Goal: Transaction & Acquisition: Book appointment/travel/reservation

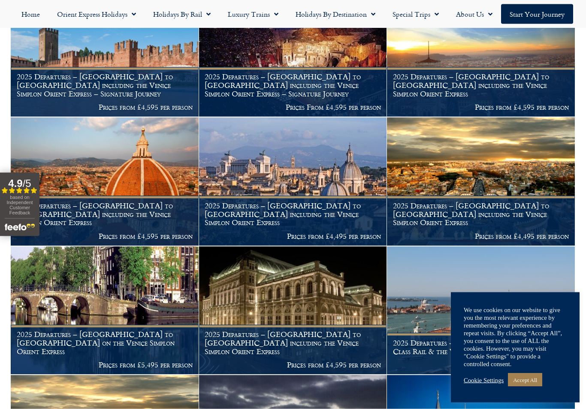
scroll to position [348, 0]
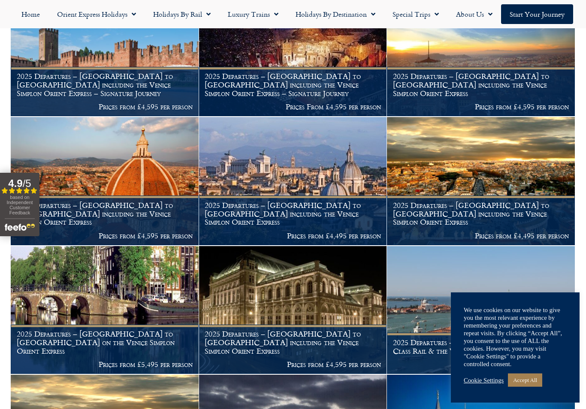
click at [488, 186] on img at bounding box center [481, 181] width 188 height 128
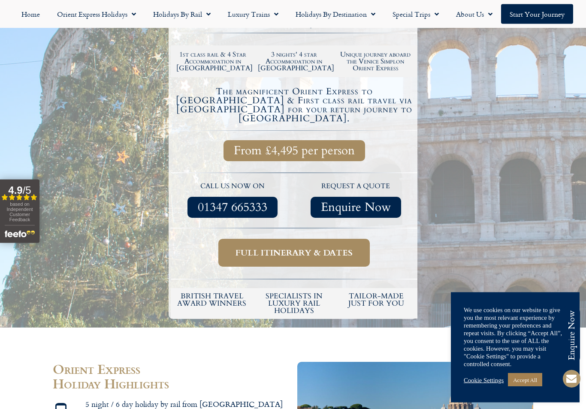
scroll to position [231, 0]
click at [336, 247] on span "Full itinerary & dates" at bounding box center [293, 252] width 117 height 11
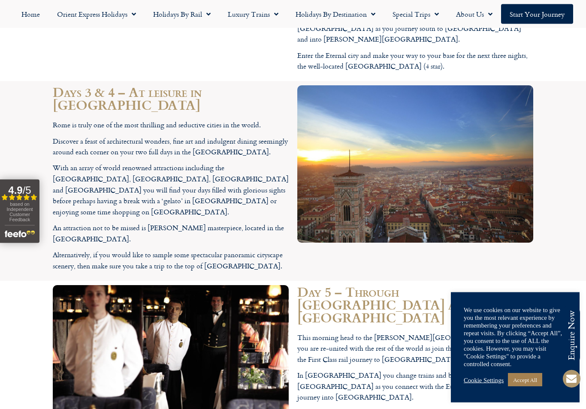
scroll to position [1845, 0]
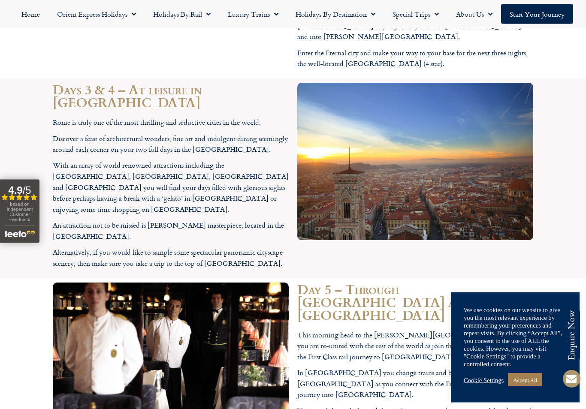
click at [553, 279] on section "Day 5 – Through Switzerland and on to Zurich This morning head to the Roma Term…" at bounding box center [293, 390] width 586 height 223
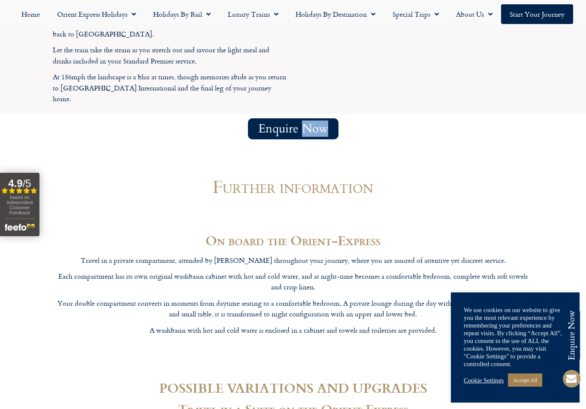
scroll to position [2538, 0]
click at [421, 15] on link "Special Trips" at bounding box center [415, 14] width 63 height 20
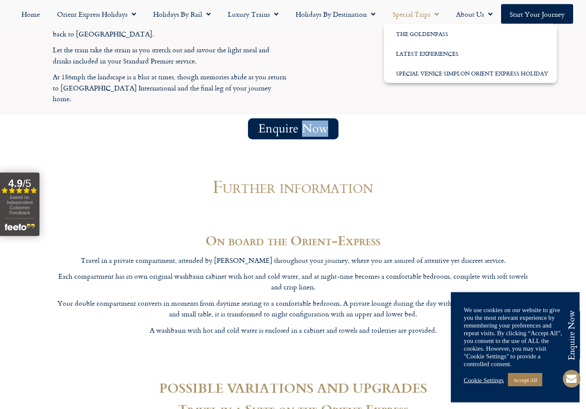
scroll to position [2539, 0]
click at [444, 56] on link "Latest Experiences" at bounding box center [470, 54] width 173 height 20
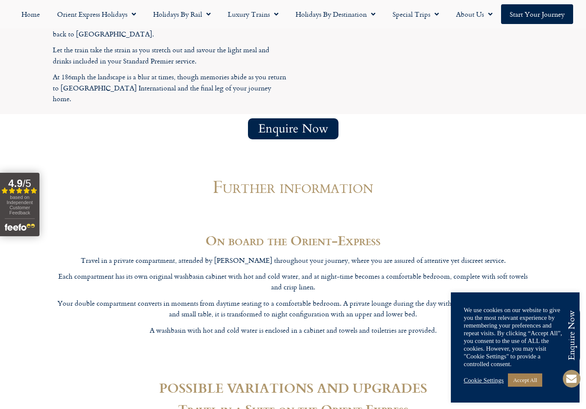
scroll to position [244, 0]
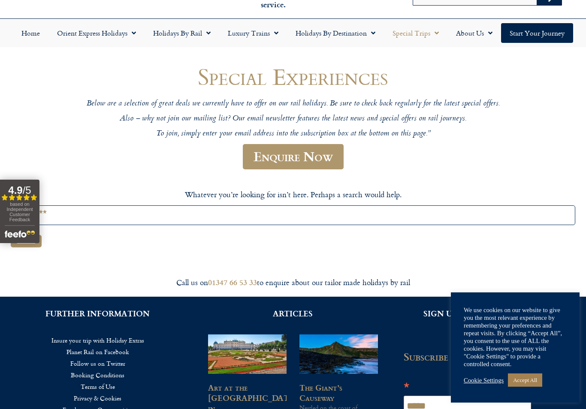
scroll to position [48, 0]
click at [318, 161] on link "Enquire Now" at bounding box center [293, 156] width 101 height 25
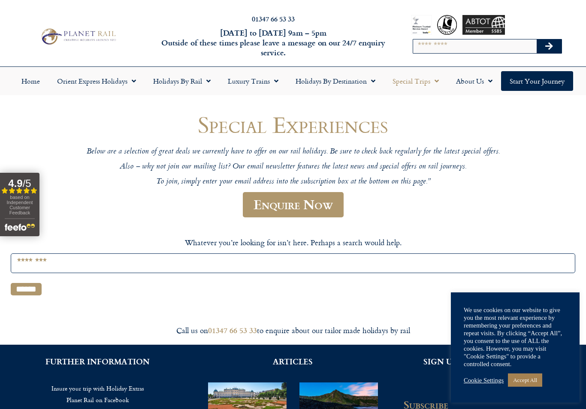
scroll to position [61, 0]
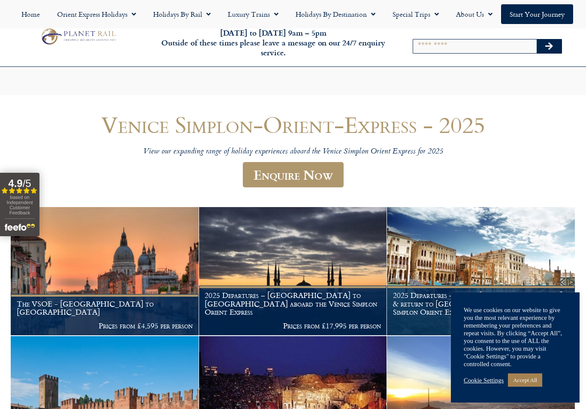
scroll to position [348, 0]
